Goal: Task Accomplishment & Management: Complete application form

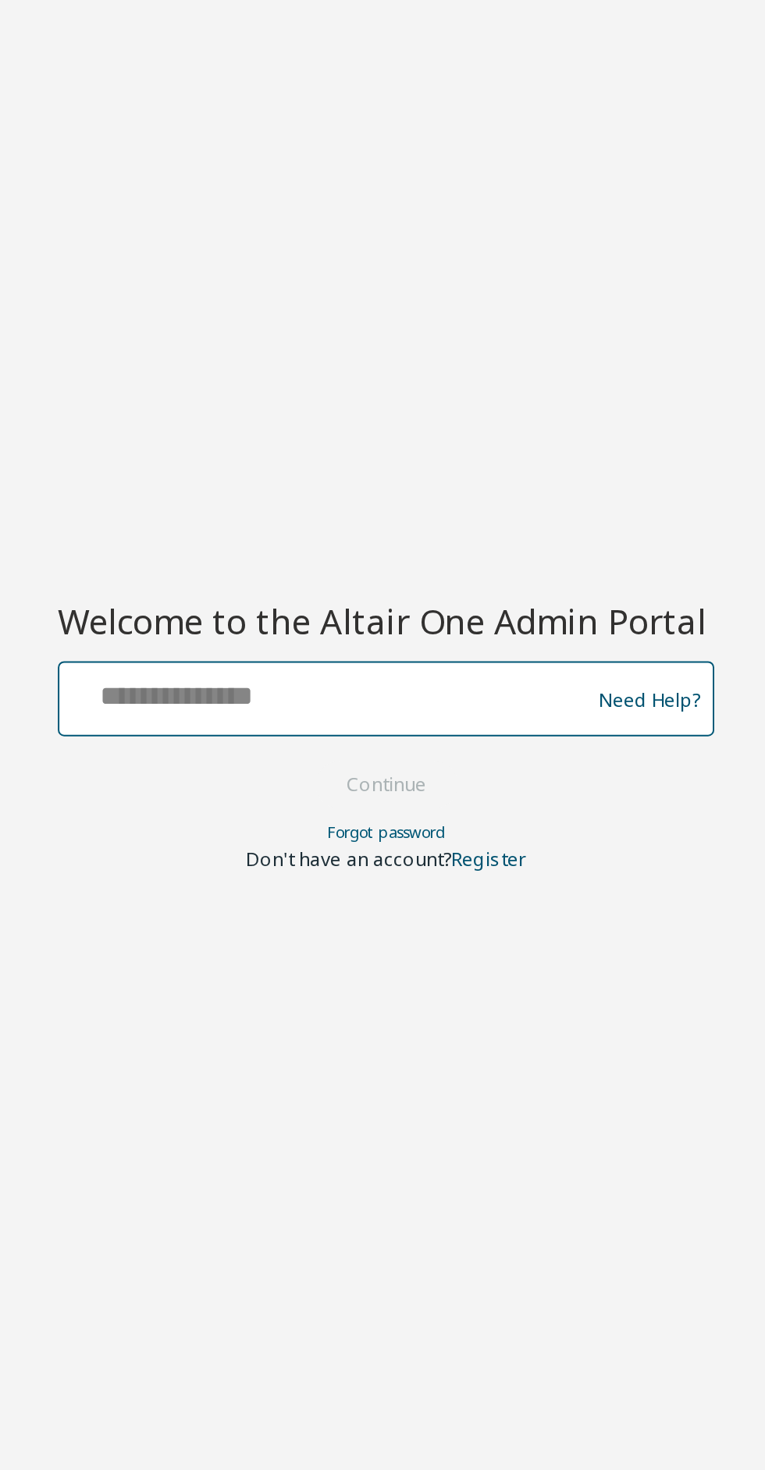
click at [381, 719] on input "text" at bounding box center [352, 722] width 255 height 23
